Goal: Information Seeking & Learning: Learn about a topic

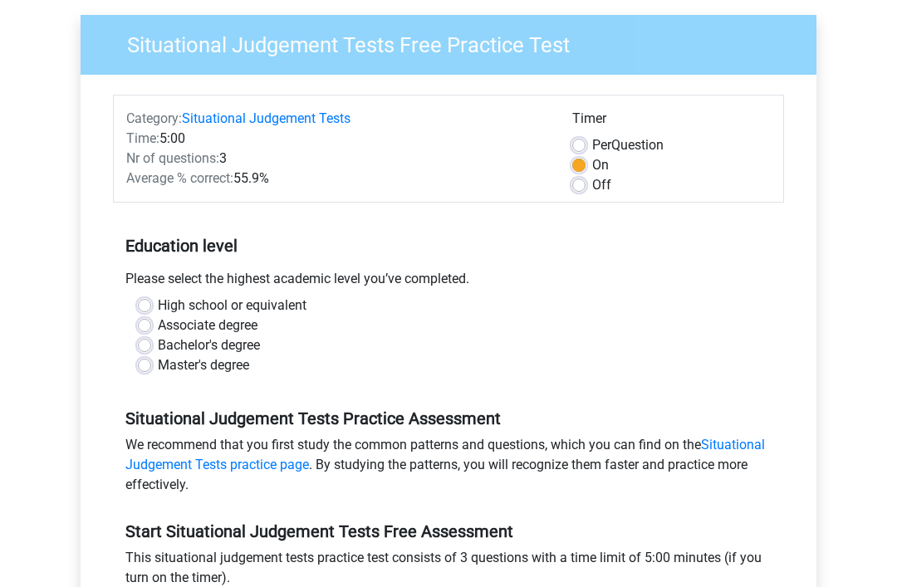
scroll to position [127, 0]
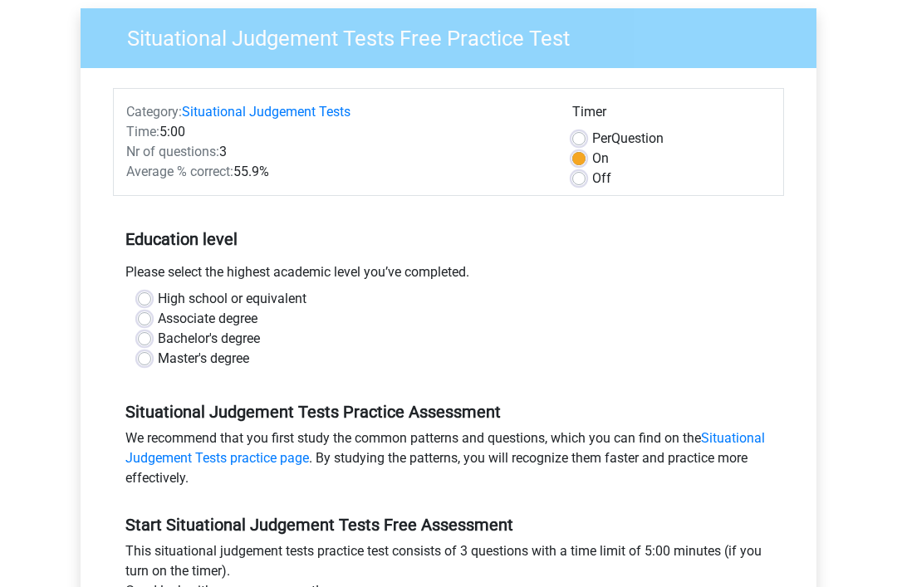
click at [544, 169] on div "Average % correct: 55.9%" at bounding box center [337, 173] width 446 height 20
click at [592, 153] on label "On" at bounding box center [600, 160] width 17 height 20
click at [576, 153] on input "On" at bounding box center [578, 158] width 13 height 17
click at [592, 162] on label "On" at bounding box center [600, 160] width 17 height 20
click at [578, 162] on input "On" at bounding box center [578, 158] width 13 height 17
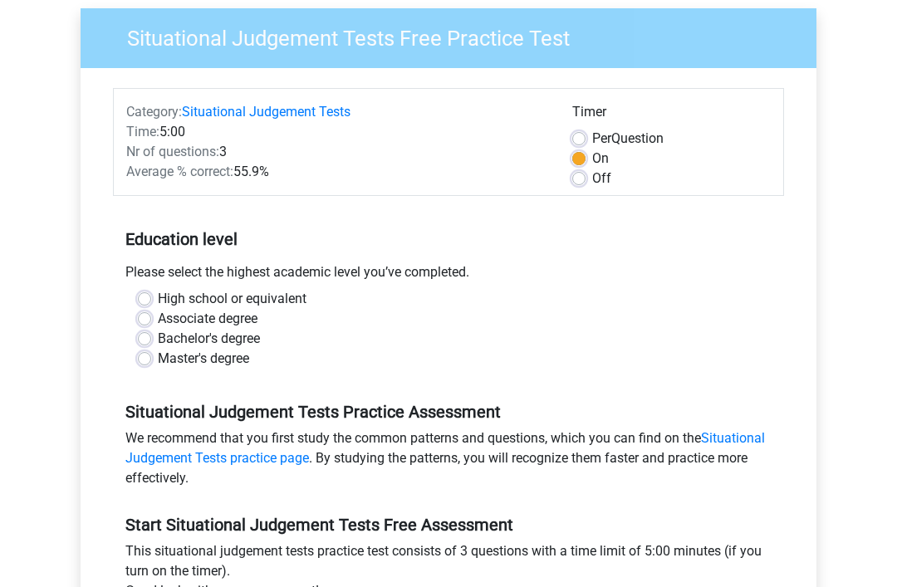
click at [592, 177] on label "Off" at bounding box center [601, 180] width 19 height 20
click at [580, 177] on input "Off" at bounding box center [578, 178] width 13 height 17
radio input "true"
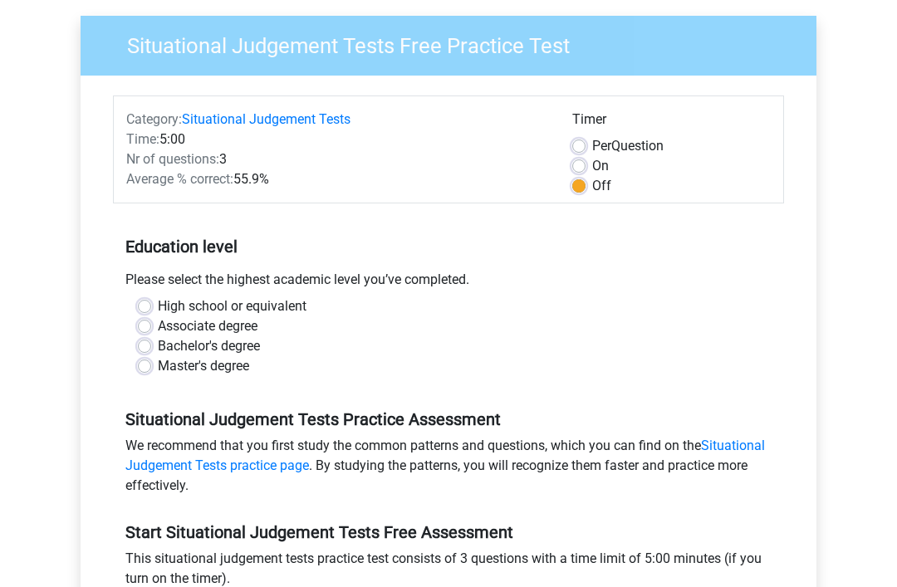
scroll to position [165, 0]
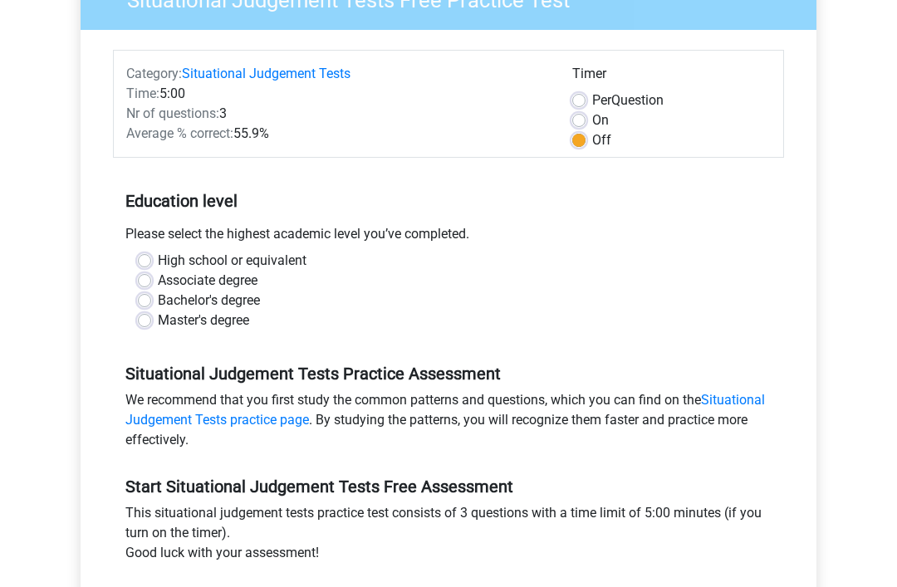
click at [307, 270] on label "High school or equivalent" at bounding box center [232, 262] width 149 height 20
click at [151, 268] on input "High school or equivalent" at bounding box center [144, 260] width 13 height 17
radio input "true"
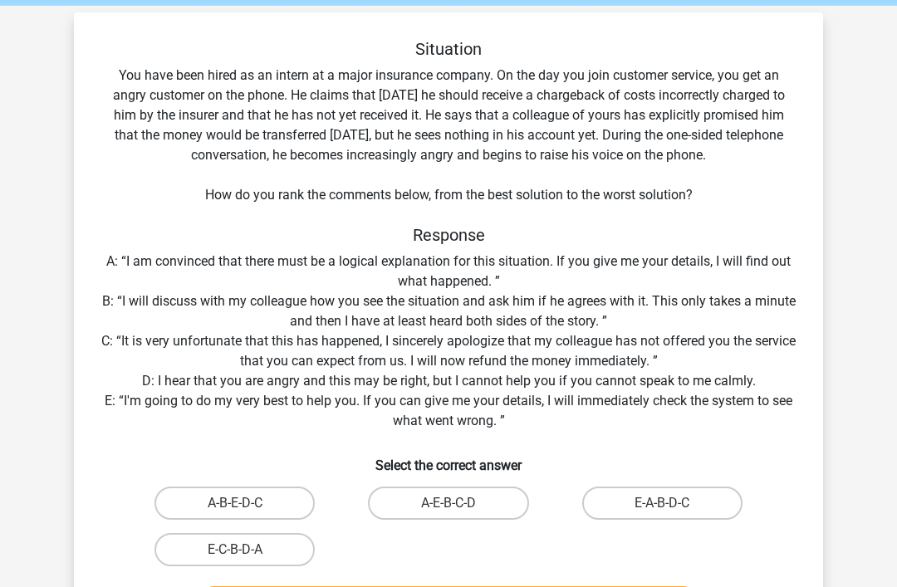
scroll to position [64, 0]
click at [711, 509] on label "E-A-B-D-C" at bounding box center [662, 503] width 160 height 33
click at [673, 509] on input "E-A-B-D-C" at bounding box center [667, 509] width 11 height 11
radio input "true"
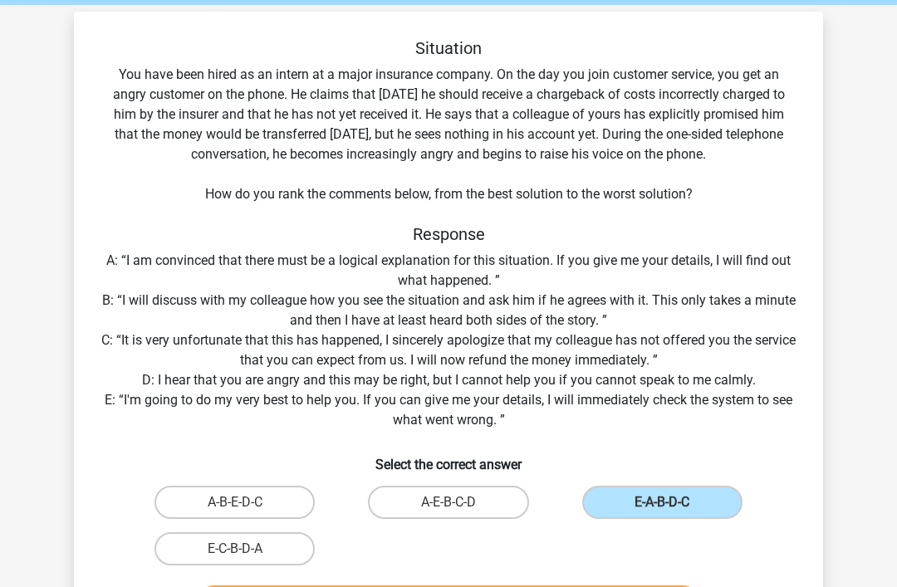
scroll to position [65, 0]
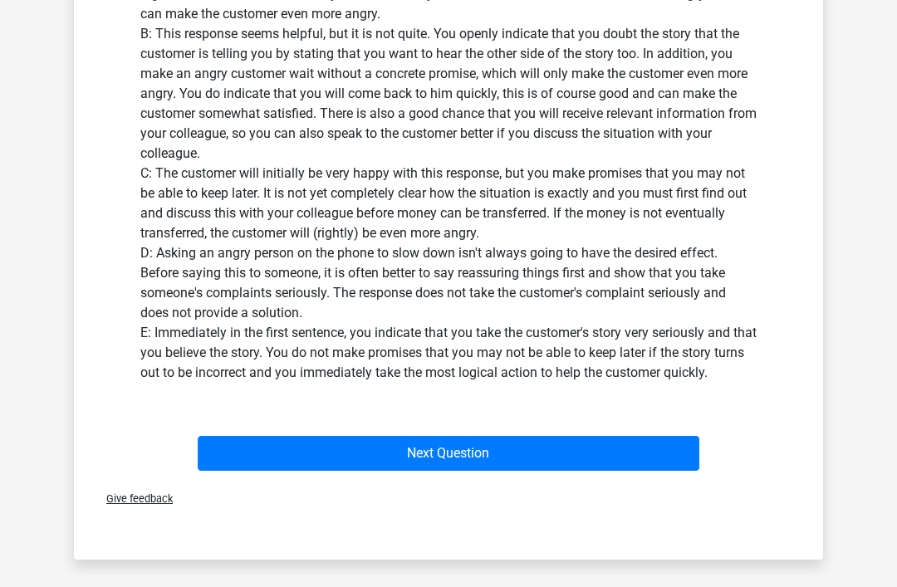
click at [649, 462] on button "Next Question" at bounding box center [449, 453] width 503 height 35
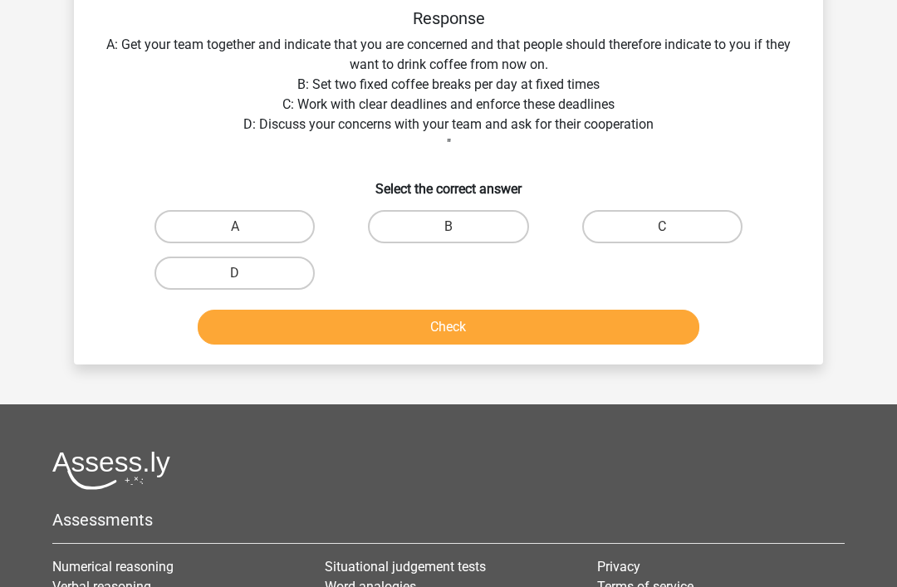
scroll to position [76, 0]
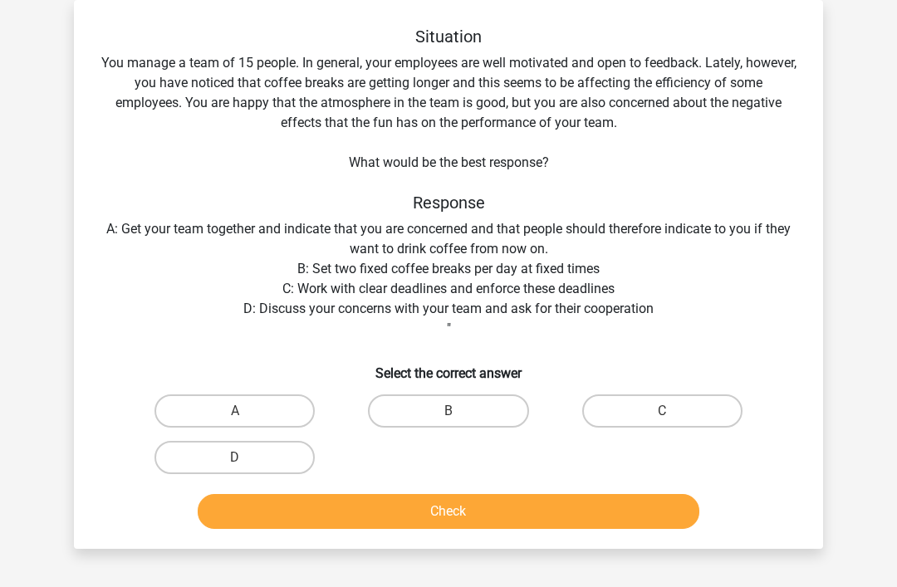
click at [301, 460] on label "D" at bounding box center [235, 457] width 160 height 33
click at [246, 460] on input "D" at bounding box center [240, 463] width 11 height 11
radio input "true"
click at [263, 519] on button "Check" at bounding box center [449, 511] width 503 height 35
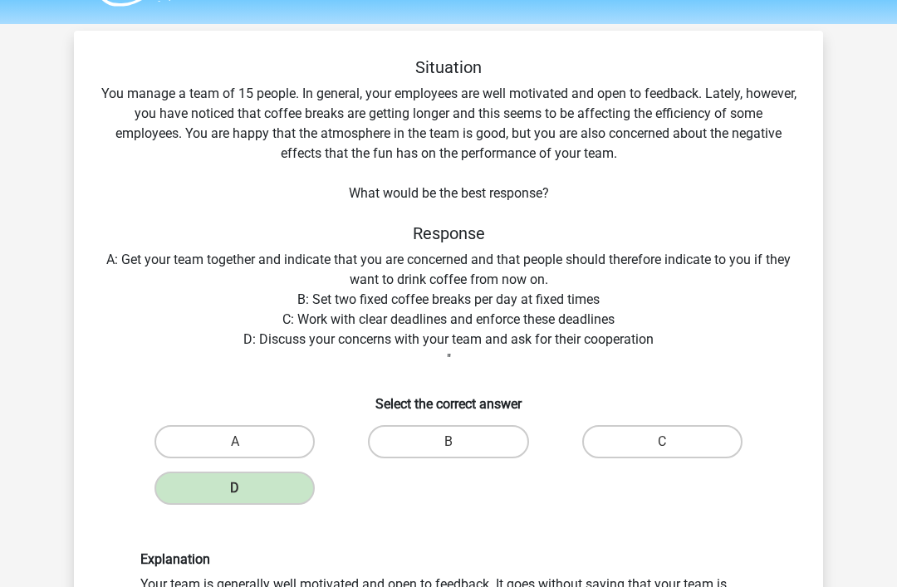
scroll to position [45, 0]
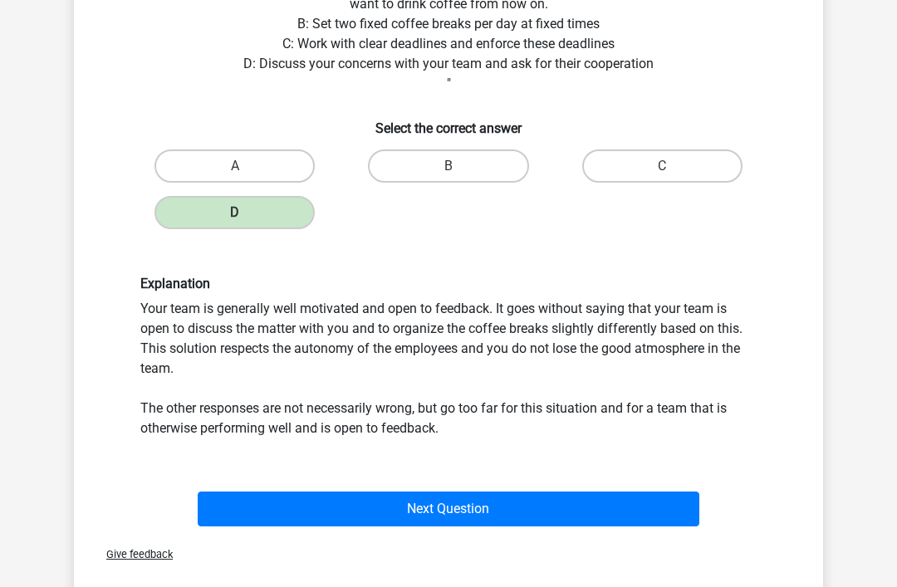
click at [661, 499] on button "Next Question" at bounding box center [449, 509] width 503 height 35
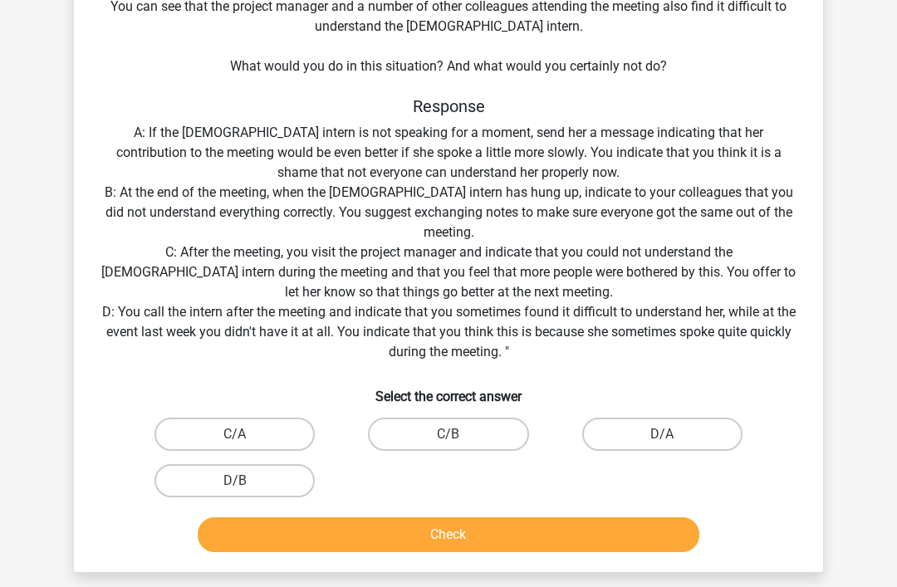
scroll to position [247, 0]
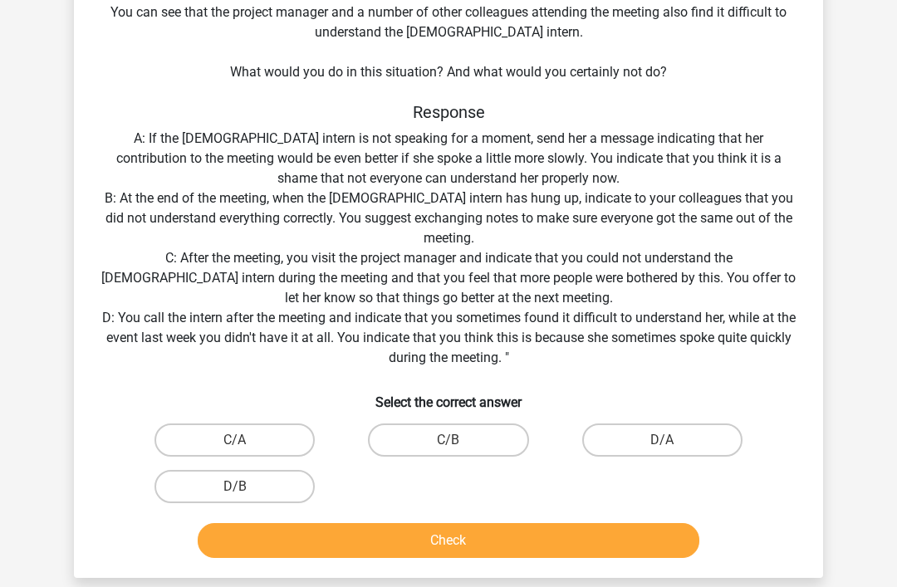
click at [194, 485] on label "D/B" at bounding box center [235, 486] width 160 height 33
click at [235, 487] on input "D/B" at bounding box center [240, 492] width 11 height 11
radio input "true"
click at [656, 544] on button "Check" at bounding box center [449, 540] width 503 height 35
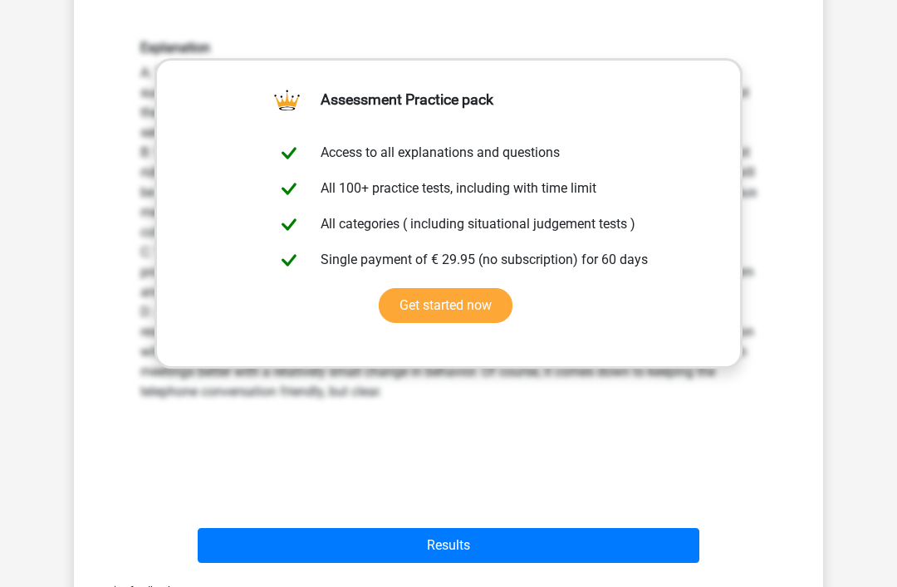
scroll to position [778, 0]
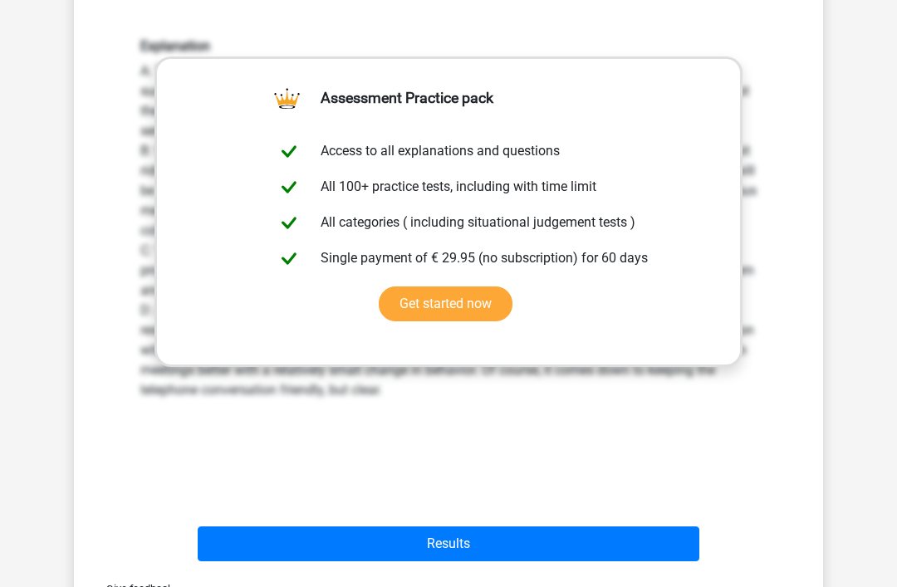
click at [226, 551] on button "Results" at bounding box center [449, 545] width 503 height 35
